Goal: Task Accomplishment & Management: Complete application form

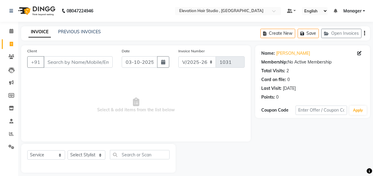
select select "6886"
select select "service"
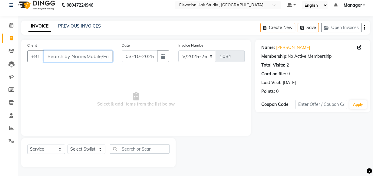
scroll to position [6, 0]
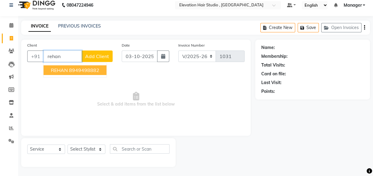
click at [73, 70] on ngb-highlight "8949498882" at bounding box center [84, 70] width 30 height 6
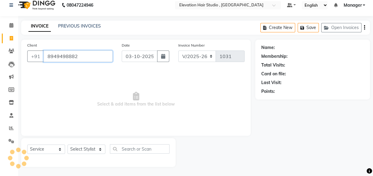
type input "8949498882"
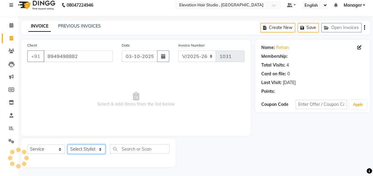
click at [99, 147] on select "Select Stylist Anish shaikh Dilip Manager mehboob sahil sameer Sanjay Sarfaraz …" at bounding box center [86, 149] width 38 height 9
select select "54147"
click at [67, 145] on select "Select Stylist Anish shaikh Dilip Manager mehboob sahil sameer Sanjay Sarfaraz …" at bounding box center [86, 149] width 38 height 9
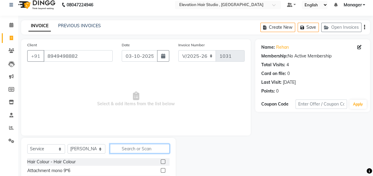
click at [150, 148] on input "text" at bounding box center [140, 148] width 60 height 9
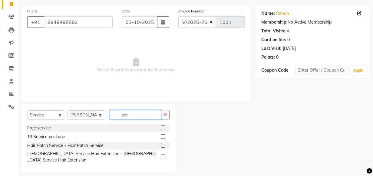
scroll to position [41, 0]
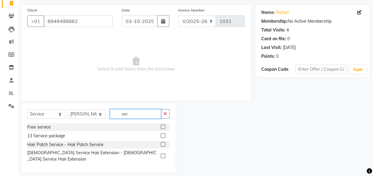
type input "ser"
click at [164, 145] on label at bounding box center [163, 144] width 5 height 5
click at [164, 145] on input "checkbox" at bounding box center [163, 145] width 4 height 4
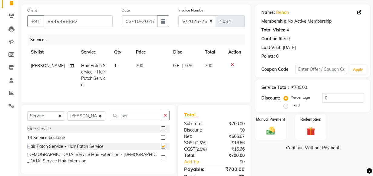
checkbox input "false"
click at [136, 62] on td "700" at bounding box center [150, 75] width 37 height 33
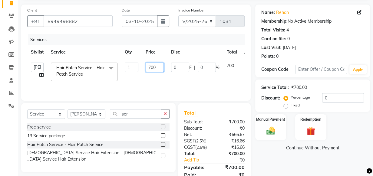
click at [151, 67] on input "700" at bounding box center [154, 67] width 18 height 9
type input "600"
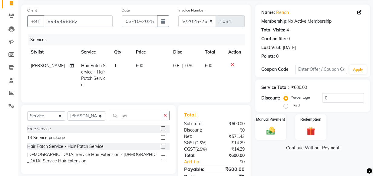
click at [290, 134] on div "Manual Payment Redemption" at bounding box center [312, 127] width 124 height 26
click at [263, 122] on div "Manual Payment" at bounding box center [270, 127] width 32 height 27
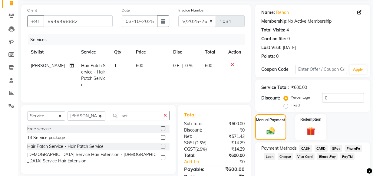
click at [338, 148] on span "GPay" at bounding box center [336, 148] width 12 height 7
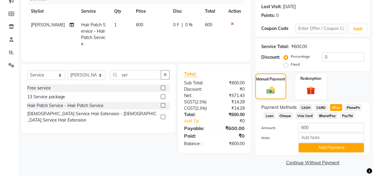
scroll to position [82, 0]
click at [304, 147] on button "Add Payment" at bounding box center [330, 147] width 65 height 9
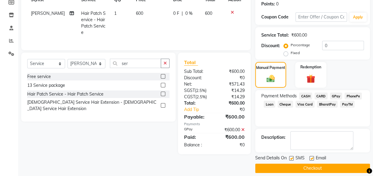
scroll to position [99, 0]
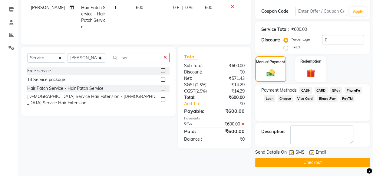
click at [313, 152] on div "Email" at bounding box center [319, 153] width 21 height 8
click at [310, 154] on label at bounding box center [311, 152] width 5 height 5
click at [310, 154] on input "checkbox" at bounding box center [311, 153] width 4 height 4
checkbox input "false"
click at [292, 151] on label at bounding box center [291, 152] width 5 height 5
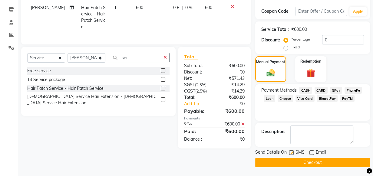
click at [292, 151] on input "checkbox" at bounding box center [291, 153] width 4 height 4
checkbox input "false"
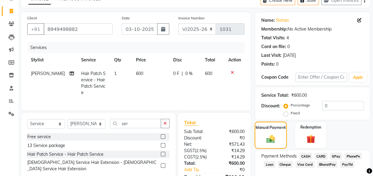
scroll to position [16, 0]
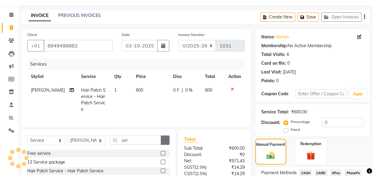
click at [163, 138] on button "button" at bounding box center [165, 139] width 9 height 9
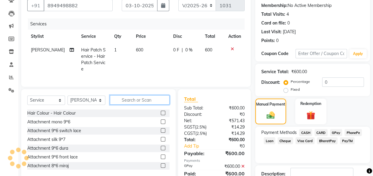
scroll to position [99, 0]
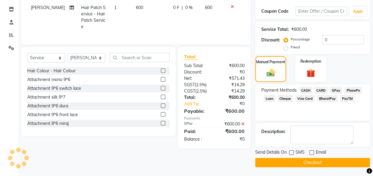
click at [303, 160] on button "Checkout" at bounding box center [312, 162] width 115 height 9
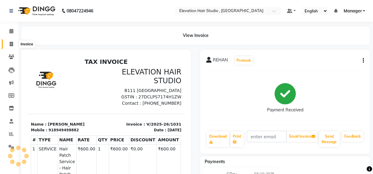
click at [10, 43] on icon at bounding box center [11, 44] width 3 height 5
select select "service"
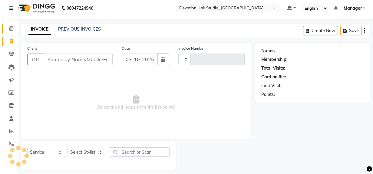
scroll to position [8, 0]
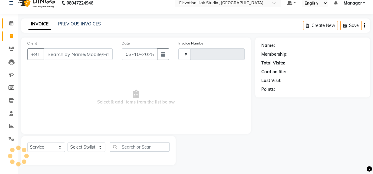
click at [11, 27] on link "Calendar" at bounding box center [9, 23] width 15 height 10
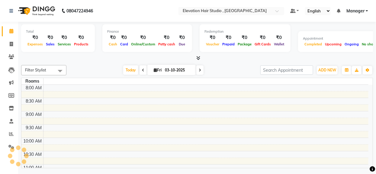
click at [199, 72] on span at bounding box center [200, 69] width 7 height 9
type input "04-10-2025"
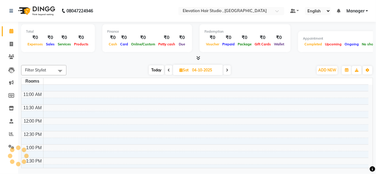
scroll to position [82, 0]
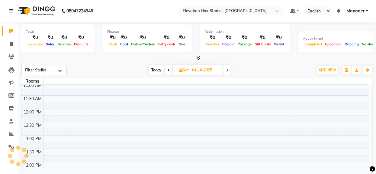
click at [87, 52] on div "Total ₹0 Expenses ₹0 Sales ₹0 Services ₹0 Products" at bounding box center [58, 38] width 74 height 28
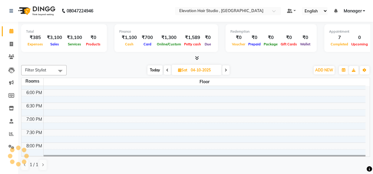
scroll to position [247, 0]
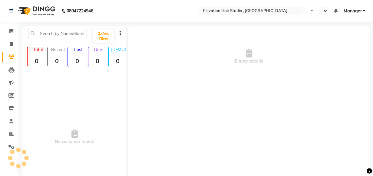
select select "en"
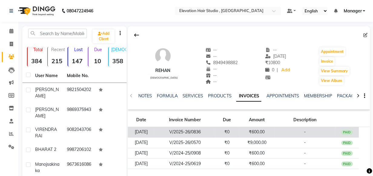
click at [239, 129] on td "₹0" at bounding box center [227, 132] width 24 height 11
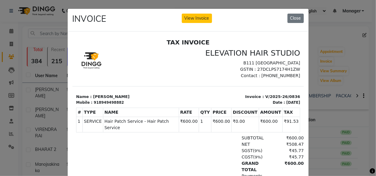
click at [360, 86] on ngb-modal-window "INVOICE View Invoice Close" at bounding box center [188, 88] width 376 height 176
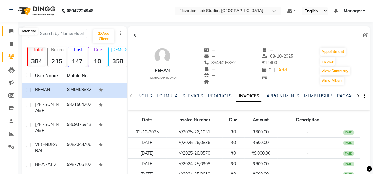
click at [11, 31] on icon at bounding box center [11, 31] width 4 height 5
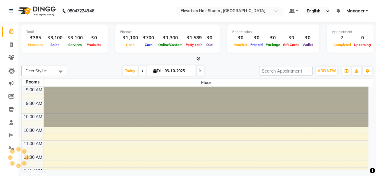
scroll to position [236, 0]
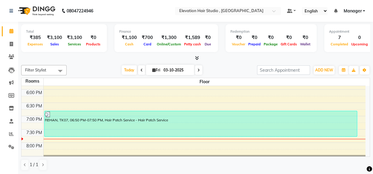
click at [132, 9] on nav "08047224946 Select Location × Elevation Hair Studio , Thane West Default Panel …" at bounding box center [186, 11] width 373 height 22
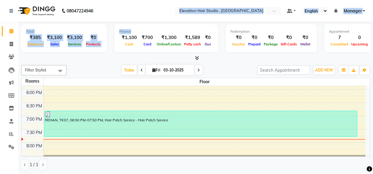
drag, startPoint x: 149, startPoint y: 11, endPoint x: 187, endPoint y: 114, distance: 109.2
click at [176, 71] on app-home "08047224946 Select Location × Elevation Hair Studio , Thane West Default Panel …" at bounding box center [186, 87] width 373 height 174
click at [140, 15] on nav "08047224946 Select Location × Elevation Hair Studio , Thane West Default Panel …" at bounding box center [186, 11] width 373 height 22
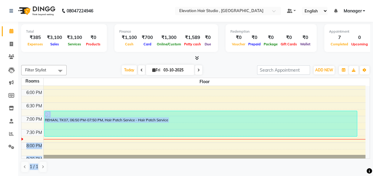
drag, startPoint x: 162, startPoint y: 171, endPoint x: 184, endPoint y: 139, distance: 38.6
click at [184, 139] on div "Filter Stylist Select All [PERSON_NAME] [PERSON_NAME] Manager mehboob [PERSON_N…" at bounding box center [195, 119] width 348 height 112
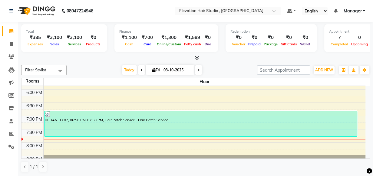
click at [210, 70] on div "[DATE] [DATE]" at bounding box center [162, 70] width 184 height 9
drag, startPoint x: 257, startPoint y: 67, endPoint x: 247, endPoint y: 65, distance: 9.8
click at [322, 83] on div "Filter Stylist Select All [PERSON_NAME] [PERSON_NAME] Manager mehboob [PERSON_N…" at bounding box center [195, 119] width 348 height 112
click at [222, 55] on div at bounding box center [195, 58] width 348 height 6
click at [5, 41] on link "Invoice" at bounding box center [9, 44] width 15 height 10
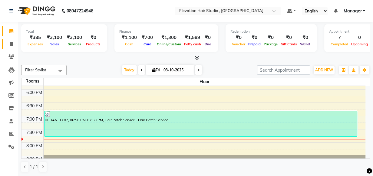
select select "service"
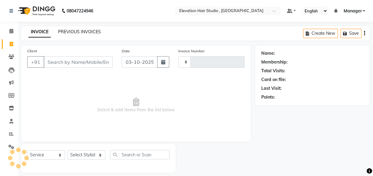
type input "1032"
select select "6886"
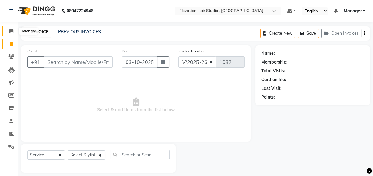
click at [9, 30] on span at bounding box center [11, 31] width 11 height 7
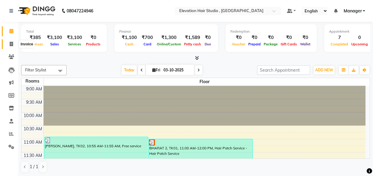
click at [6, 44] on span at bounding box center [11, 44] width 11 height 7
select select "service"
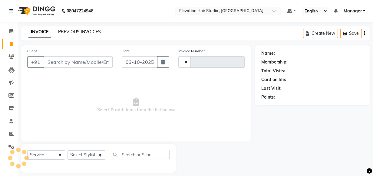
click at [73, 32] on link "PREVIOUS INVOICES" at bounding box center [79, 31] width 43 height 5
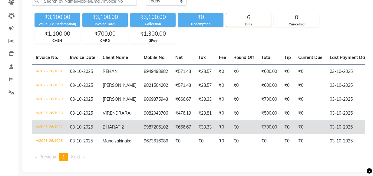
scroll to position [55, 0]
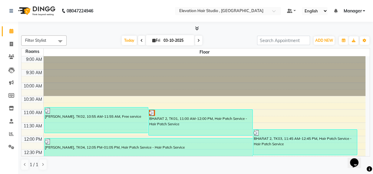
click at [217, 37] on div "Today Fri 03-10-2025" at bounding box center [162, 40] width 184 height 9
click at [227, 27] on div at bounding box center [195, 28] width 348 height 6
drag, startPoint x: 226, startPoint y: 26, endPoint x: 224, endPoint y: 34, distance: 7.6
click at [200, 18] on nav "08047224946 Select Location × Elevation Hair Studio , Thane West Default Panel …" at bounding box center [186, 11] width 373 height 22
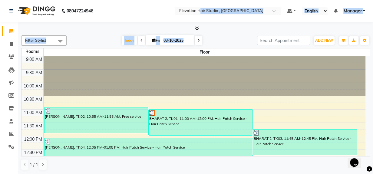
click at [197, 36] on app-home "08047224946 Select Location × Elevation Hair Studio , Thane West Default Panel …" at bounding box center [186, 87] width 373 height 174
click at [194, 27] on span at bounding box center [195, 28] width 6 height 6
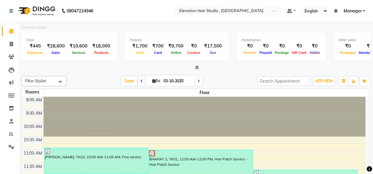
click at [196, 69] on icon at bounding box center [197, 67] width 4 height 5
